Goal: Task Accomplishment & Management: Manage account settings

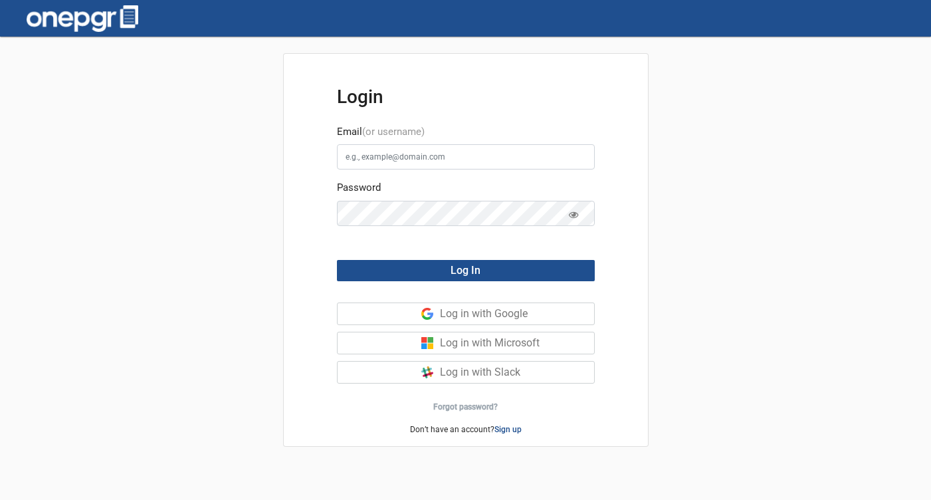
click at [441, 310] on div "Log in with Google" at bounding box center [517, 313] width 154 height 21
click at [514, 429] on link "Sign up" at bounding box center [507, 430] width 27 height 11
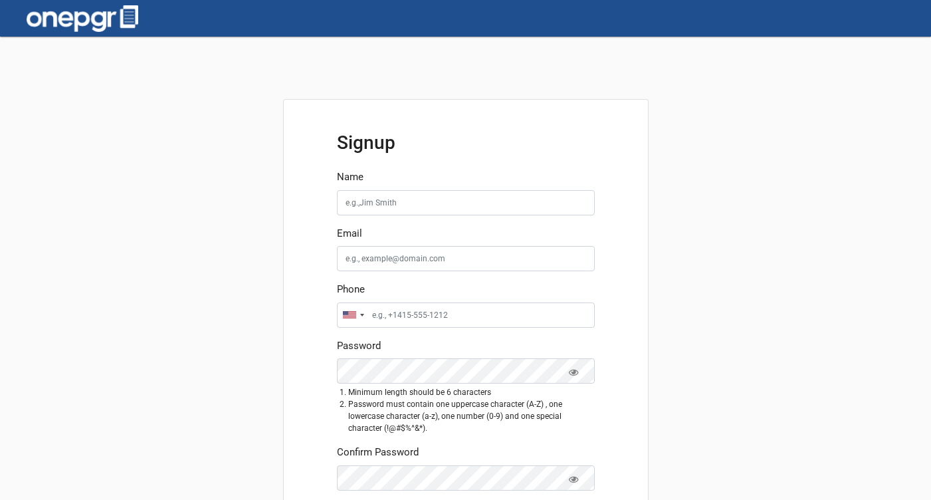
scroll to position [177, 0]
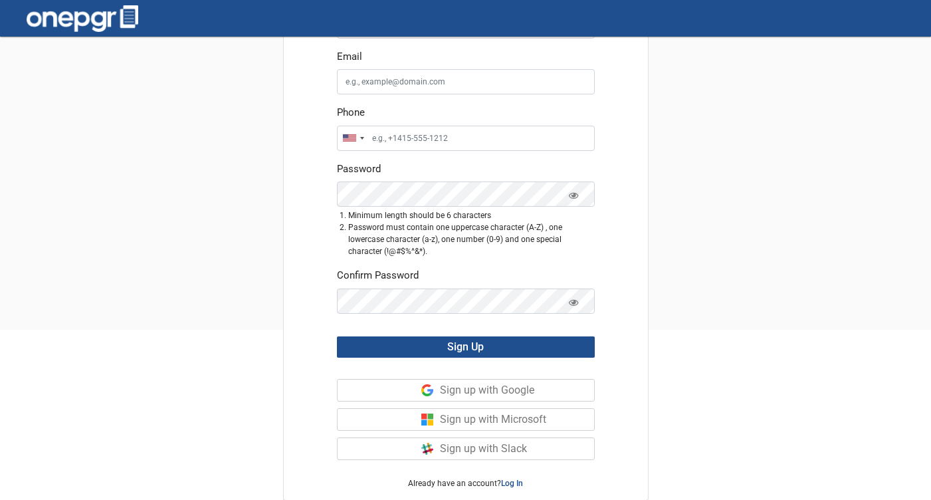
click at [461, 389] on div "Sign up with Google" at bounding box center [517, 390] width 154 height 21
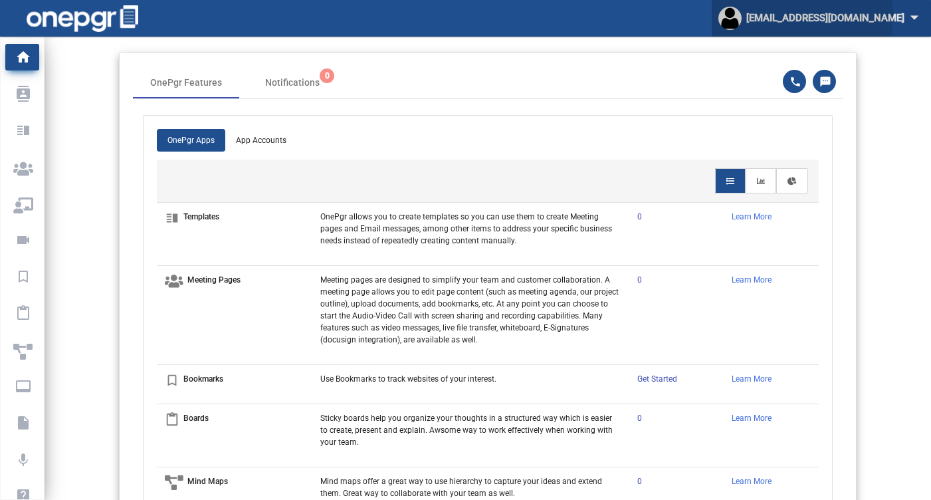
click at [810, 15] on div "rajiv-pdm@pdmoffice.com arrow_drop_down" at bounding box center [821, 18] width 206 height 30
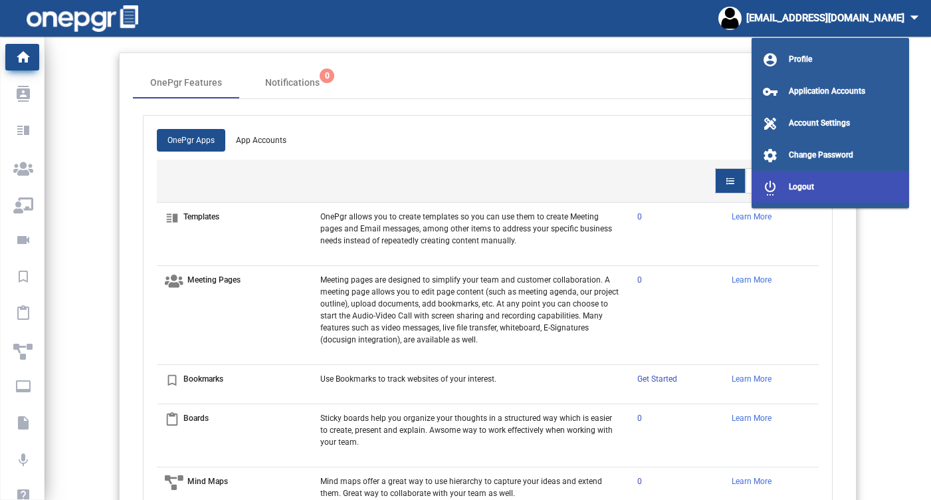
click at [803, 181] on button "settings_power Logout" at bounding box center [831, 187] width 158 height 32
